Goal: Task Accomplishment & Management: Manage account settings

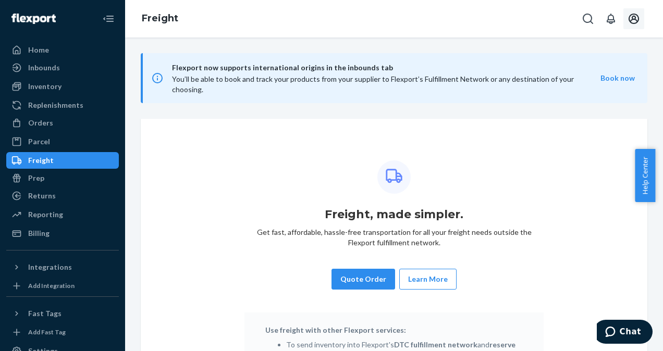
click at [633, 16] on icon "Open account menu" at bounding box center [633, 19] width 10 height 10
click at [68, 89] on div "Inventory" at bounding box center [62, 86] width 110 height 15
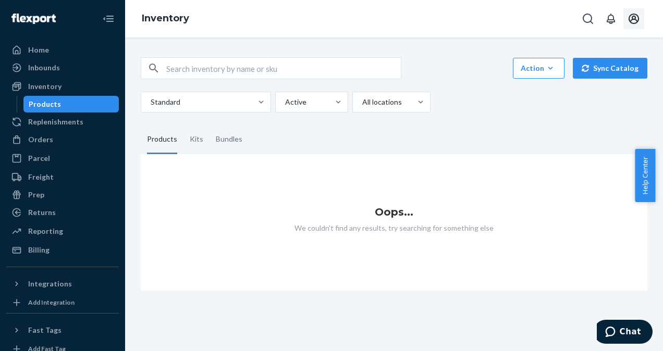
click at [637, 17] on icon "Open account menu" at bounding box center [633, 19] width 13 height 13
click at [442, 148] on fieldset "Products Kits Bundles" at bounding box center [394, 139] width 506 height 29
click at [592, 18] on icon "Open Search Box" at bounding box center [587, 19] width 13 height 13
click at [640, 27] on button "Open account menu" at bounding box center [633, 18] width 21 height 21
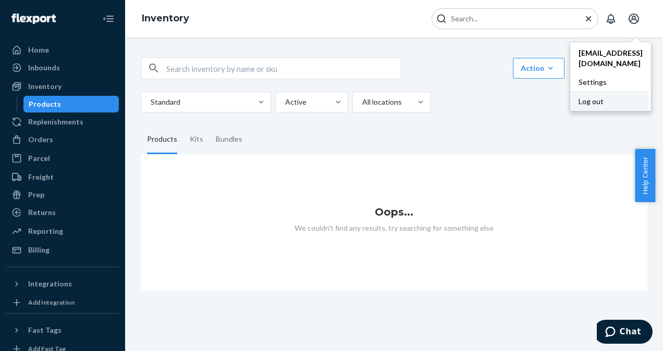
click at [596, 100] on div "Log out" at bounding box center [609, 101] width 78 height 19
